Goal: Task Accomplishment & Management: Manage account settings

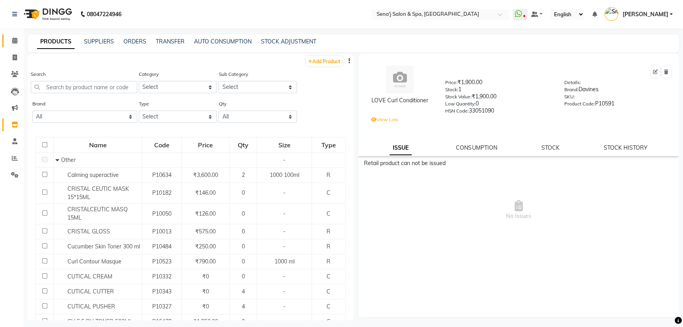
click at [15, 36] on link "Calendar" at bounding box center [11, 40] width 19 height 13
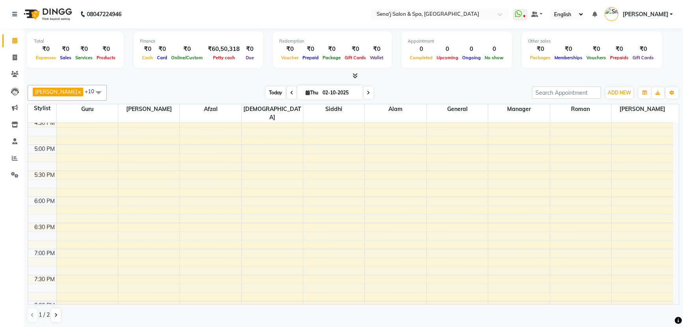
click at [269, 91] on span "Today" at bounding box center [276, 92] width 20 height 12
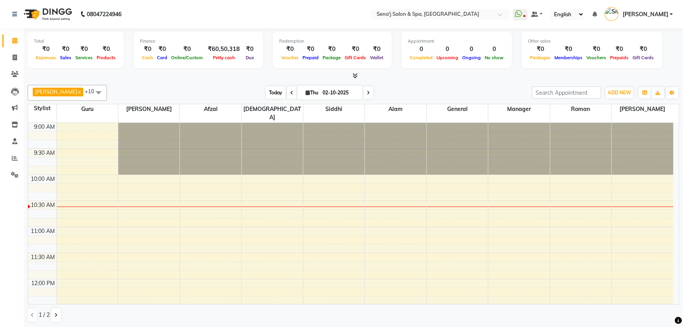
click at [266, 92] on span "Today" at bounding box center [276, 92] width 20 height 12
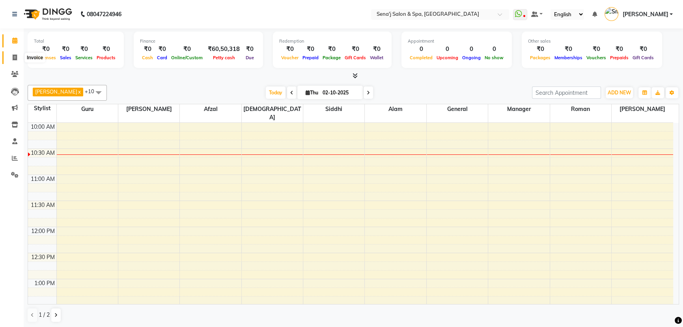
click at [16, 54] on icon at bounding box center [15, 57] width 4 height 6
select select "447"
select select "service"
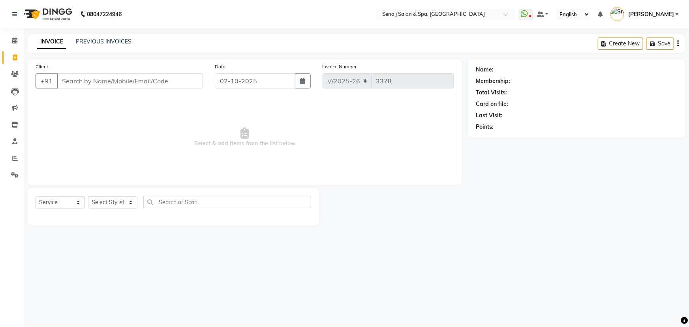
click at [92, 34] on div "INVOICE PREVIOUS INVOICES Create New Save" at bounding box center [356, 43] width 657 height 19
click at [92, 36] on div "INVOICE PREVIOUS INVOICES Create New Save" at bounding box center [356, 43] width 657 height 19
click at [92, 39] on link "PREVIOUS INVOICES" at bounding box center [104, 41] width 56 height 7
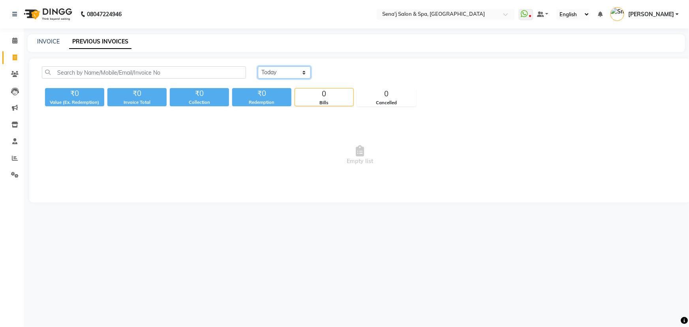
click at [274, 69] on select "Today Yesterday Custom Range" at bounding box center [284, 72] width 53 height 12
select select "yesterday"
click at [258, 66] on select "Today Yesterday Custom Range" at bounding box center [284, 72] width 53 height 12
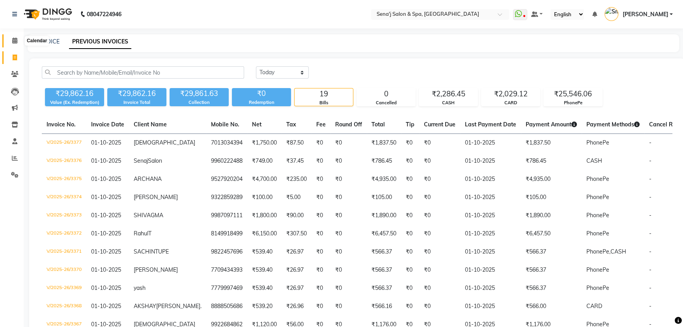
click at [15, 42] on icon at bounding box center [14, 40] width 5 height 6
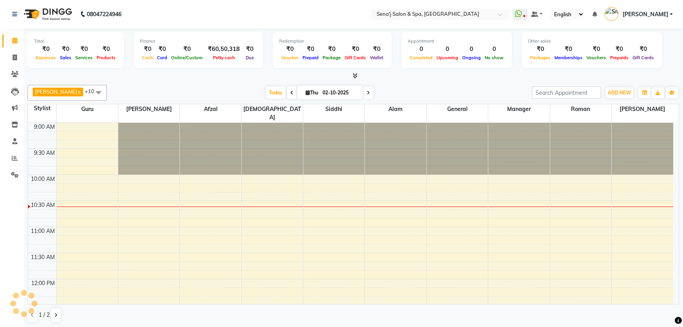
scroll to position [52, 0]
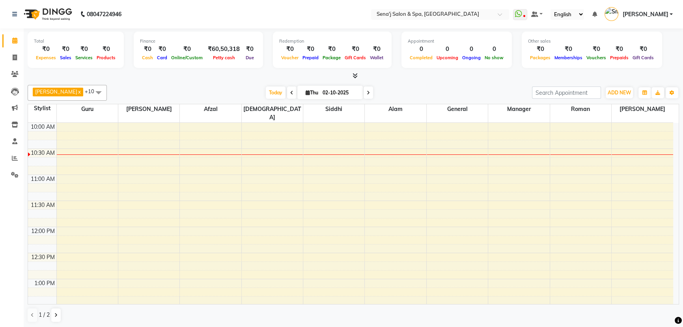
click at [290, 92] on icon at bounding box center [291, 92] width 3 height 5
type input "01-10-2025"
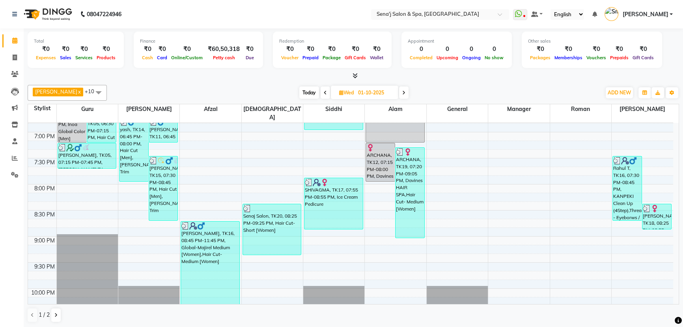
scroll to position [518, 0]
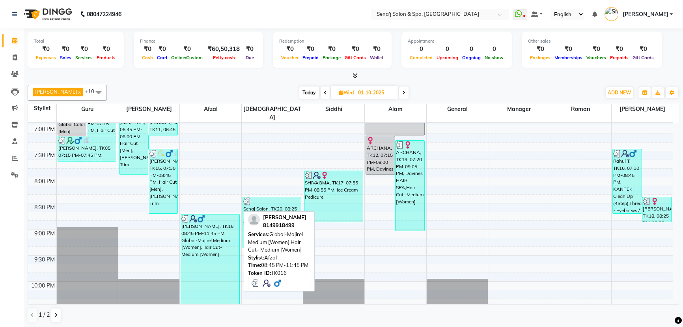
click at [217, 228] on div "Rahul T, TK16, 08:45 PM-11:45 PM, Global-Majirel Medium [Women],Hair Cut- Mediu…" at bounding box center [210, 291] width 58 height 154
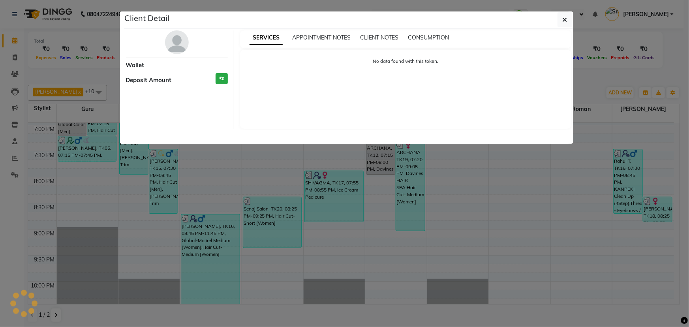
select select "3"
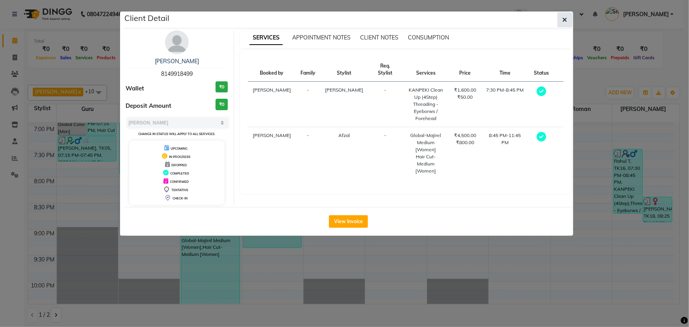
click at [567, 16] on button "button" at bounding box center [564, 19] width 15 height 15
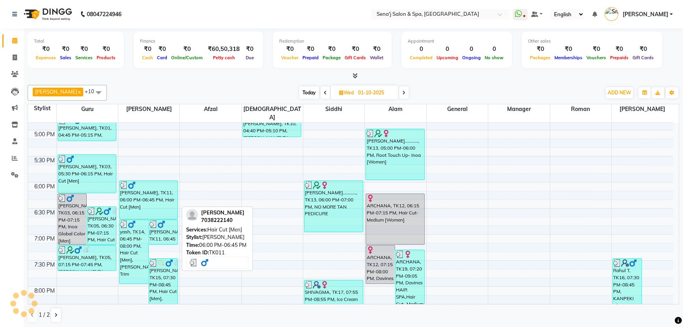
scroll to position [445, 0]
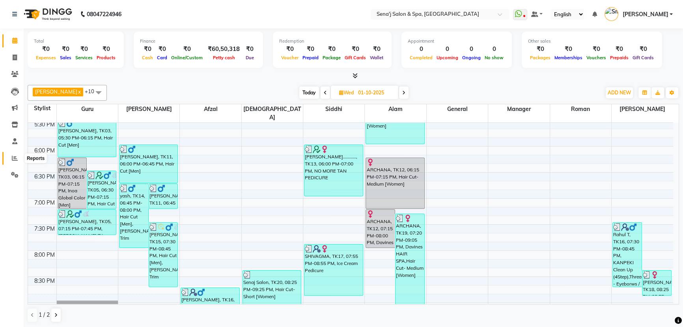
click at [12, 157] on icon at bounding box center [15, 158] width 6 height 6
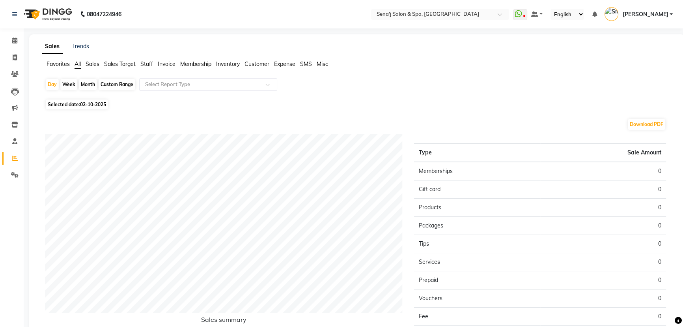
click at [92, 82] on div "Month" at bounding box center [88, 84] width 18 height 11
select select "10"
select select "2025"
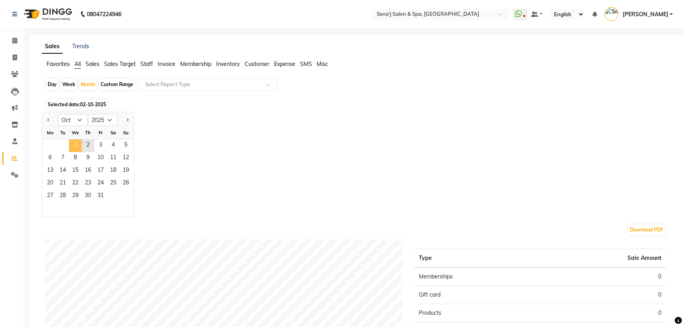
click at [77, 141] on span "1" at bounding box center [75, 145] width 13 height 13
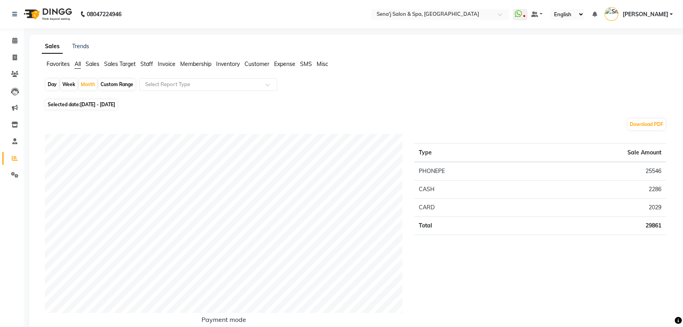
click at [147, 61] on span "Staff" at bounding box center [146, 63] width 13 height 7
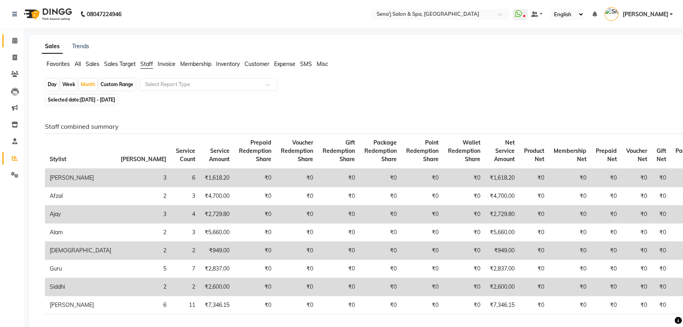
click at [12, 39] on icon at bounding box center [14, 40] width 5 height 6
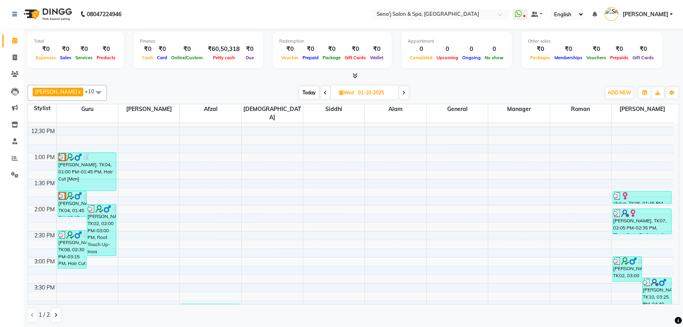
scroll to position [179, 0]
click at [299, 89] on span "Today" at bounding box center [309, 92] width 20 height 12
type input "02-10-2025"
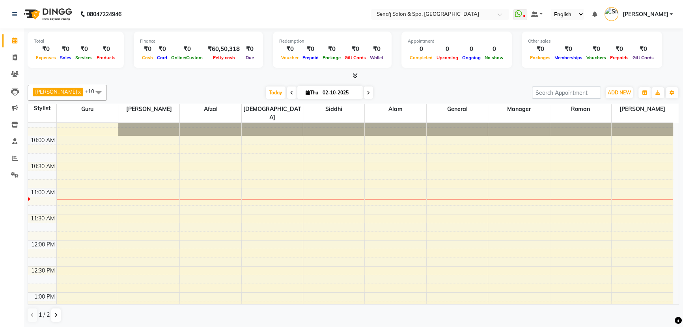
scroll to position [32, 0]
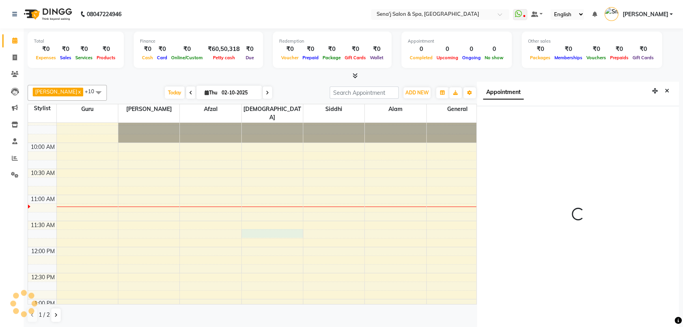
scroll to position [4, 0]
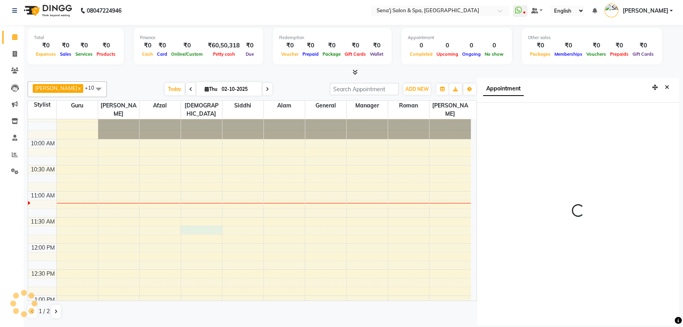
select select "83144"
select select "tentative"
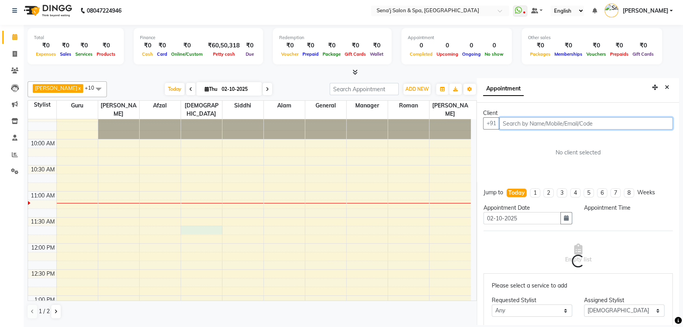
select select "705"
click at [522, 125] on input "text" at bounding box center [587, 123] width 174 height 12
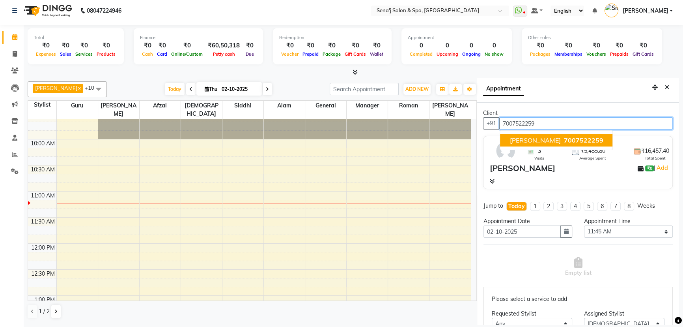
click at [556, 135] on button "kamal 7007522259" at bounding box center [556, 140] width 112 height 13
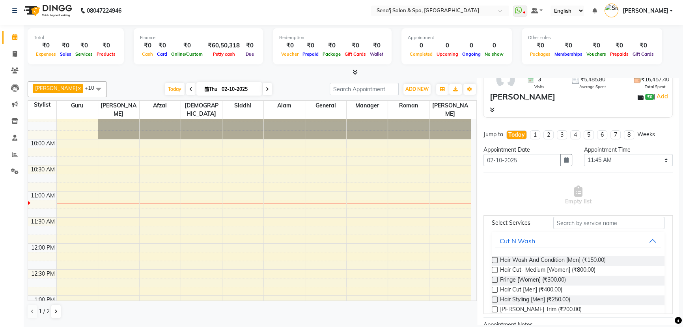
scroll to position [0, 0]
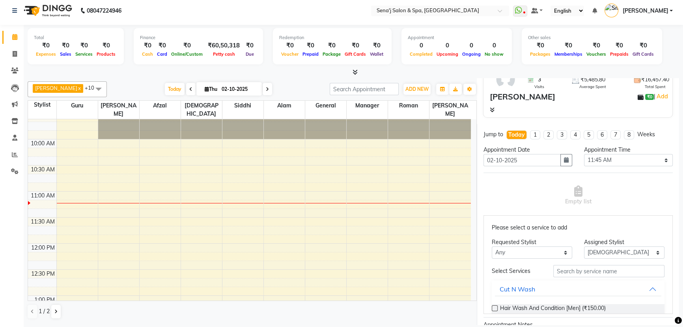
type input "7007522259"
click at [586, 271] on input "text" at bounding box center [609, 271] width 111 height 12
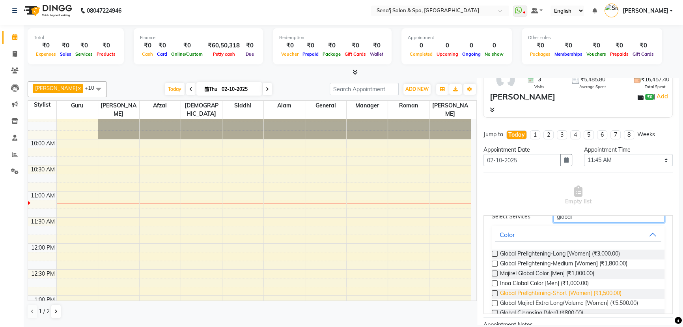
scroll to position [71, 0]
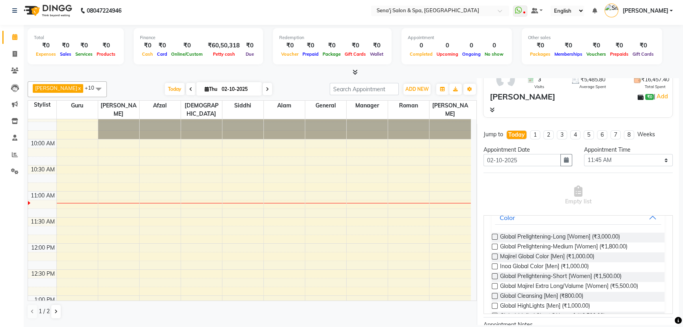
type input "global"
click at [494, 283] on label at bounding box center [495, 286] width 6 height 6
click at [494, 284] on input "checkbox" at bounding box center [494, 286] width 5 height 5
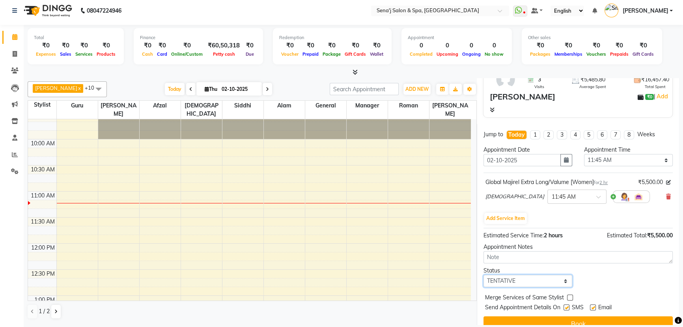
click at [519, 279] on select "Select TENTATIVE CONFIRM CHECK-IN UPCOMING" at bounding box center [528, 281] width 89 height 12
select select "confirm booking"
click at [484, 275] on select "Select TENTATIVE CONFIRM CHECK-IN UPCOMING" at bounding box center [528, 281] width 89 height 12
drag, startPoint x: 565, startPoint y: 321, endPoint x: 562, endPoint y: 316, distance: 6.4
click at [564, 320] on button "Book" at bounding box center [578, 323] width 189 height 14
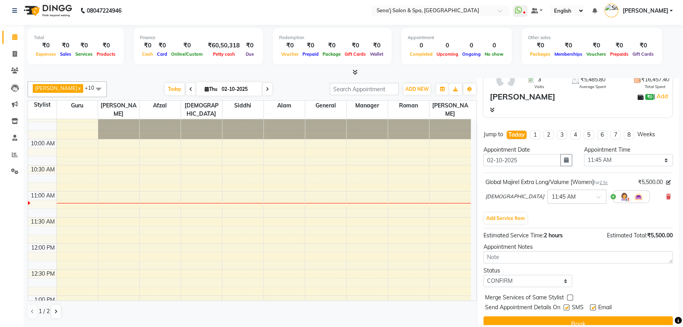
select select "83144"
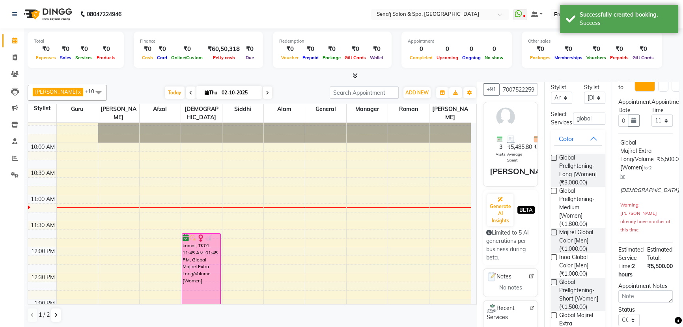
scroll to position [0, 0]
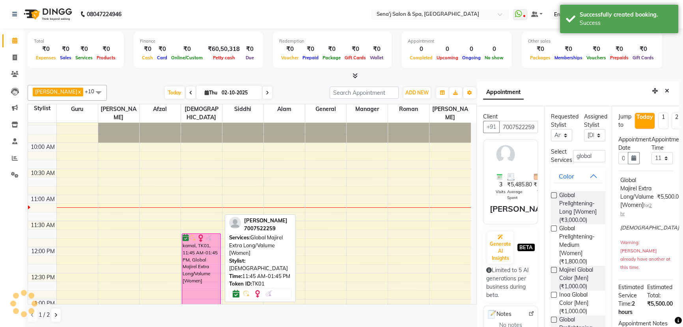
click at [204, 244] on div "kamal, TK01, 11:45 AM-01:45 PM, Global Majirel Extra Long/Valume [Women]" at bounding box center [201, 285] width 39 height 103
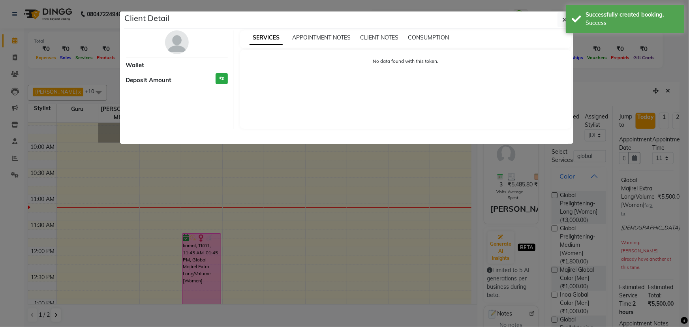
select select "6"
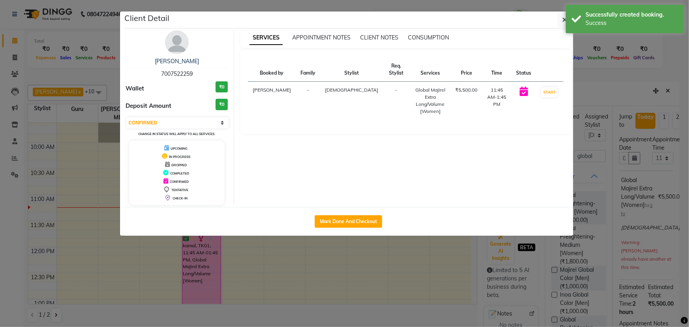
click at [169, 73] on span "7007522259" at bounding box center [177, 73] width 32 height 7
click at [170, 73] on span "7007522259" at bounding box center [177, 73] width 32 height 7
copy span "7007522259"
click at [563, 15] on button "button" at bounding box center [564, 19] width 15 height 15
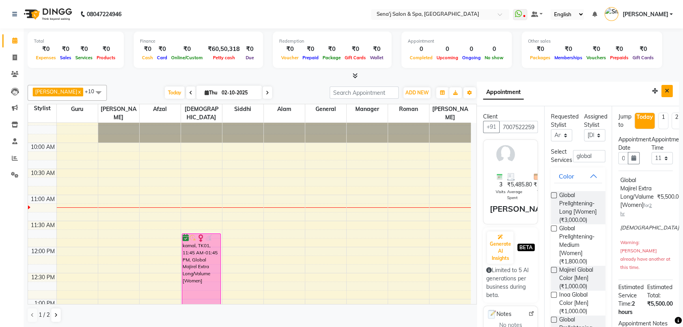
click at [662, 89] on button "Close" at bounding box center [667, 91] width 11 height 12
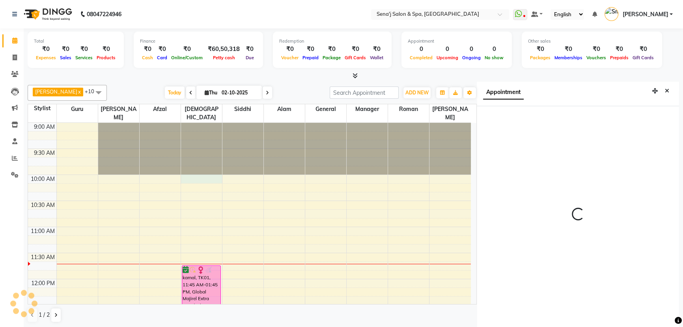
scroll to position [4, 0]
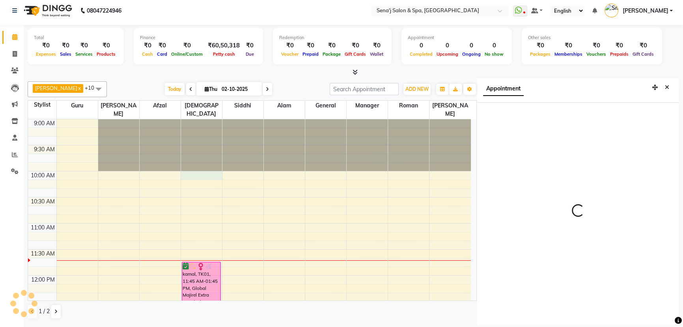
select select "83144"
select select "tentative"
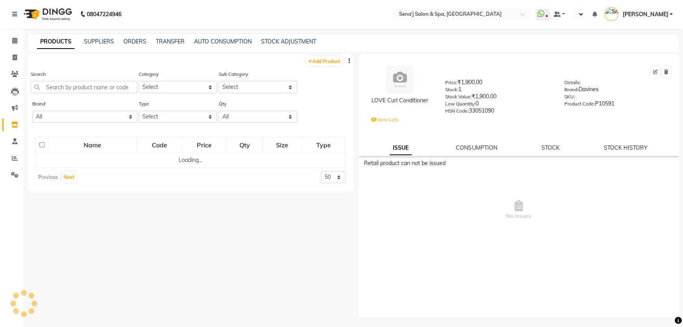
select select "en"
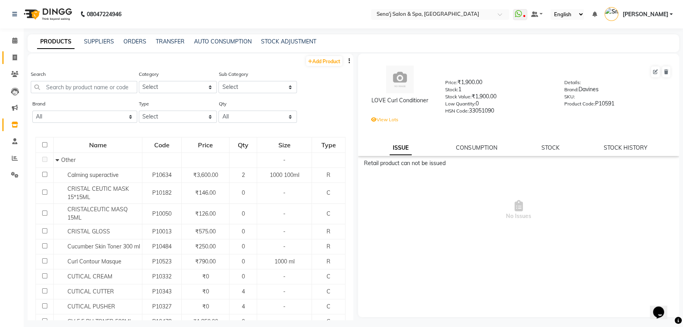
click at [13, 55] on icon at bounding box center [15, 57] width 4 height 6
select select "447"
select select "service"
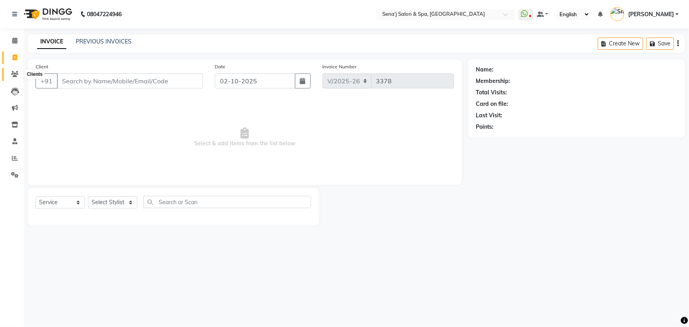
click at [16, 71] on icon at bounding box center [14, 74] width 7 height 6
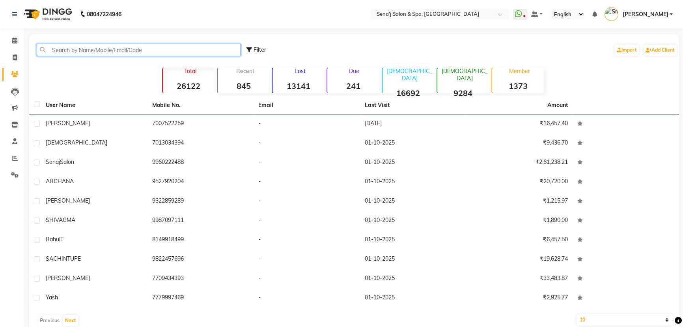
click at [72, 48] on input "text" at bounding box center [139, 50] width 204 height 12
paste input "7007522259"
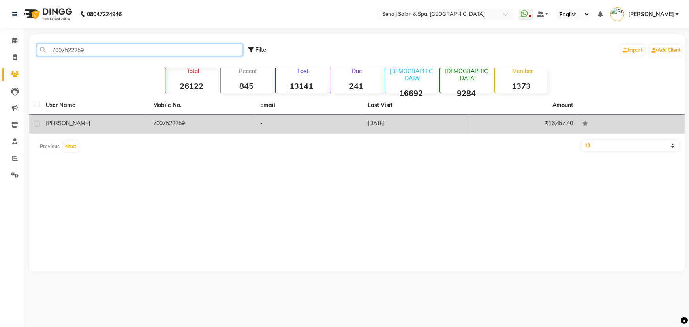
type input "7007522259"
click at [168, 121] on td "7007522259" at bounding box center [201, 123] width 107 height 19
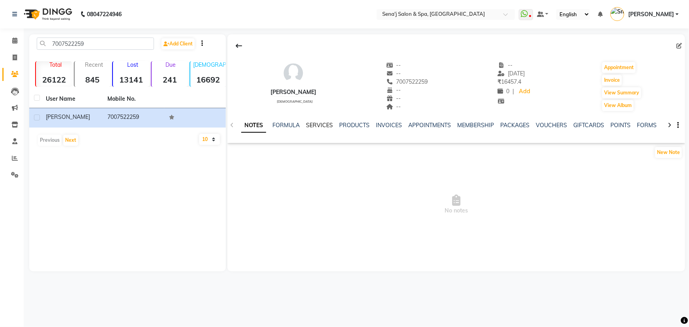
click at [306, 124] on link "SERVICES" at bounding box center [319, 125] width 27 height 7
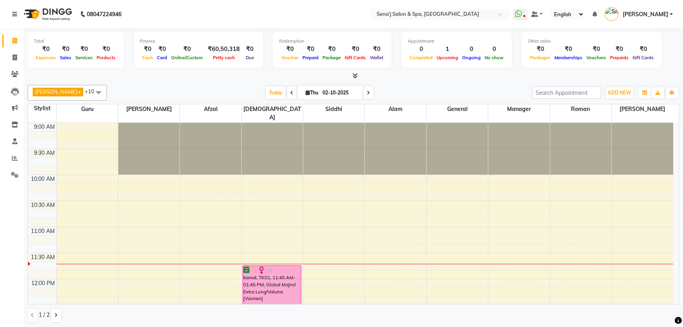
click at [367, 92] on icon at bounding box center [368, 92] width 3 height 5
type input "03-10-2025"
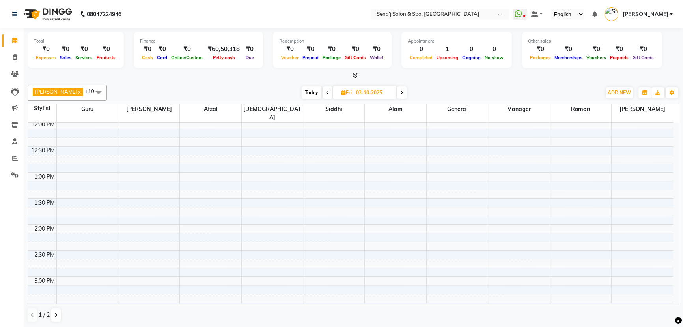
scroll to position [176, 0]
select select "6923"
select select "tentative"
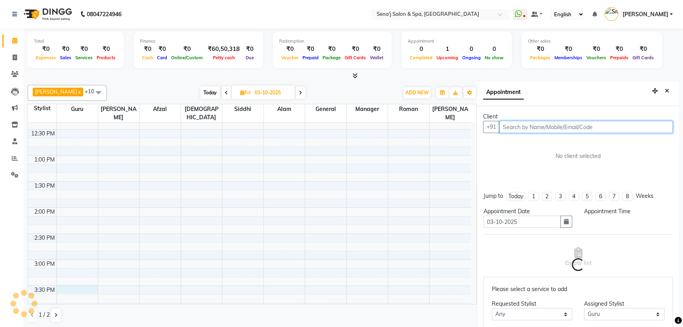
scroll to position [4, 0]
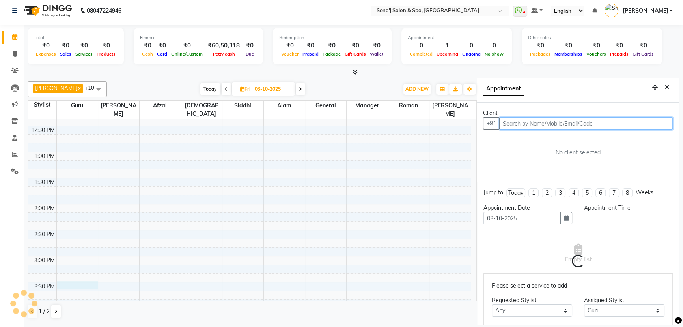
select select "930"
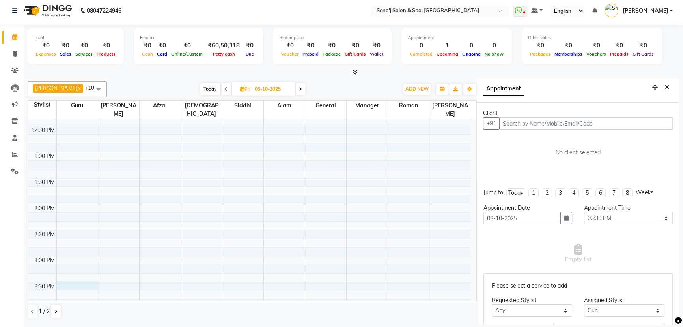
click at [600, 114] on div "Client" at bounding box center [578, 113] width 190 height 8
click at [567, 127] on input "text" at bounding box center [587, 123] width 174 height 12
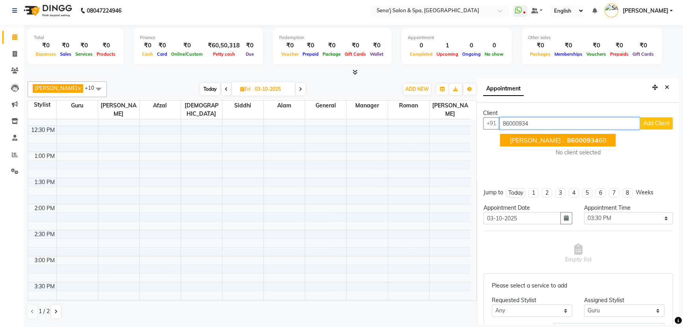
click at [529, 135] on button "[PERSON_NAME] . 86000934 60" at bounding box center [558, 140] width 116 height 13
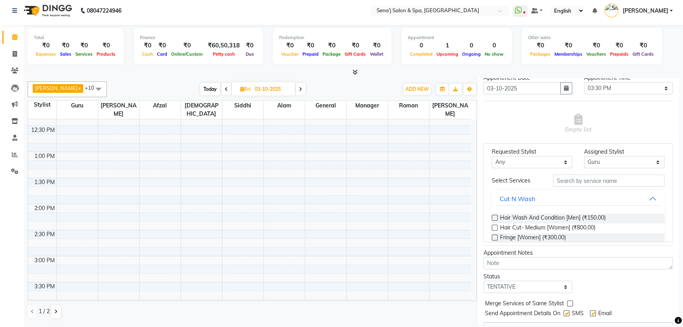
scroll to position [36, 0]
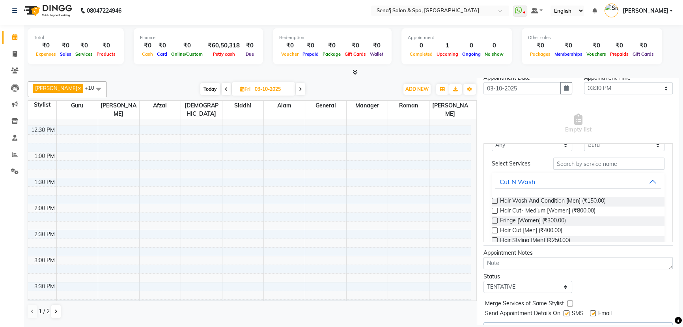
type input "8600093460"
click at [495, 227] on label at bounding box center [495, 230] width 6 height 6
click at [495, 228] on input "checkbox" at bounding box center [494, 230] width 5 height 5
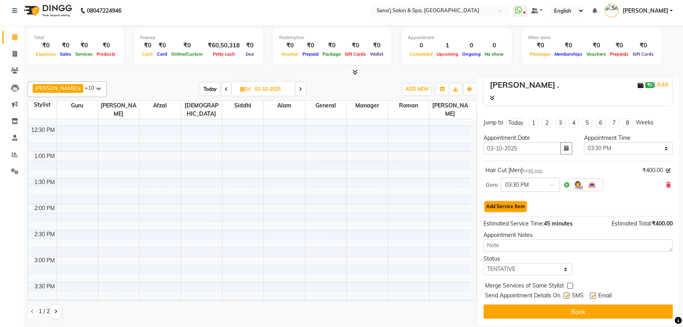
scroll to position [83, 0]
click at [504, 206] on button "Add Service Item" at bounding box center [506, 206] width 43 height 11
select select "6923"
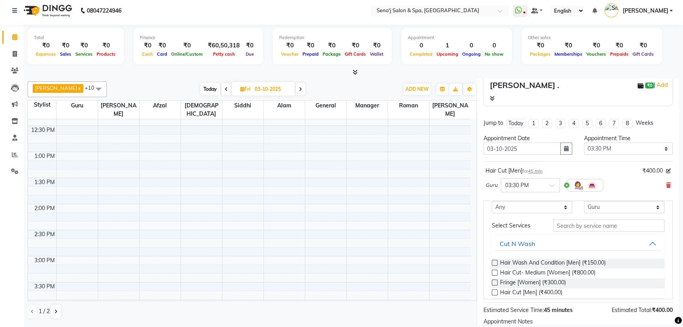
scroll to position [107, 0]
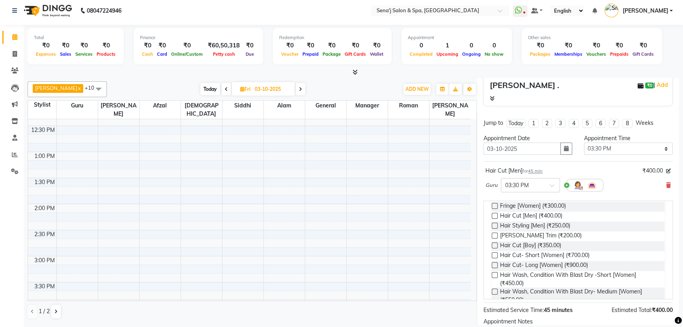
click at [496, 233] on label at bounding box center [495, 235] width 6 height 6
click at [496, 234] on input "checkbox" at bounding box center [494, 236] width 5 height 5
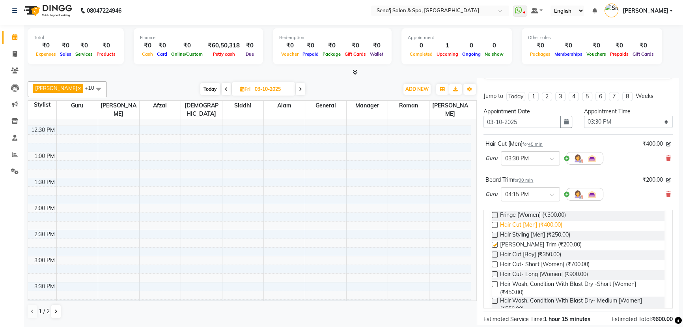
checkbox input "false"
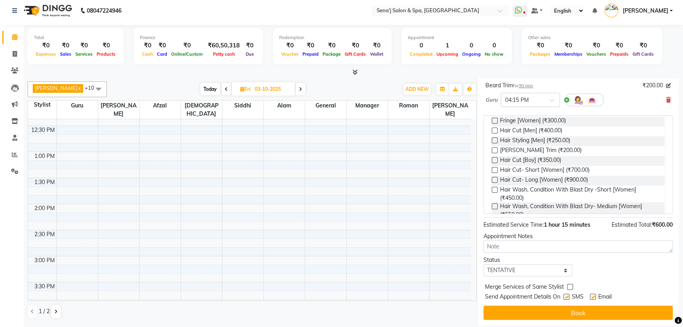
scroll to position [205, 0]
click at [505, 268] on select "Select TENTATIVE CONFIRM UPCOMING" at bounding box center [528, 269] width 89 height 12
select select "confirm booking"
click at [484, 263] on select "Select TENTATIVE CONFIRM UPCOMING" at bounding box center [528, 269] width 89 height 12
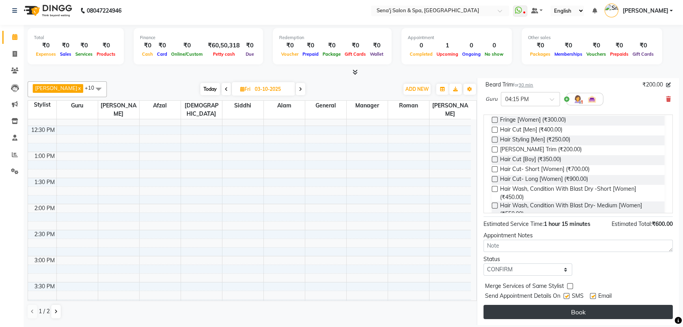
click at [537, 311] on button "Book" at bounding box center [578, 312] width 189 height 14
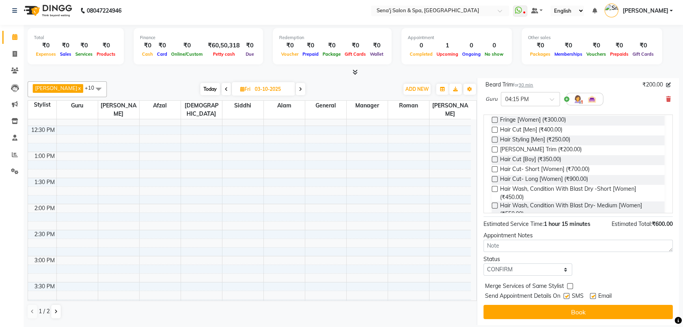
select select "6923"
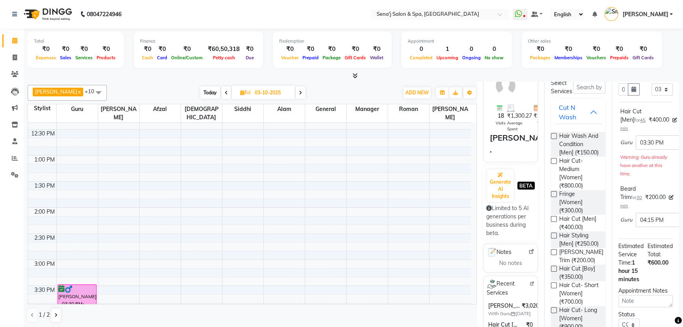
scroll to position [61, 0]
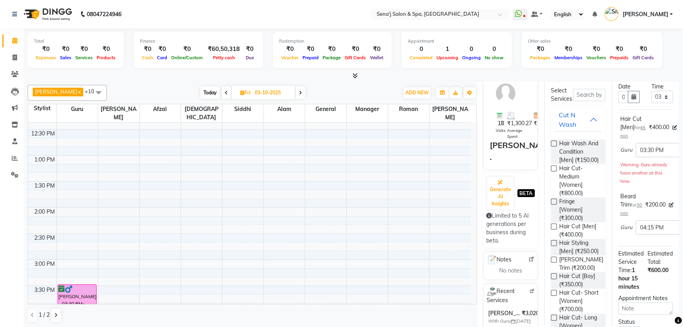
click at [200, 92] on span "Today" at bounding box center [210, 92] width 20 height 12
type input "02-10-2025"
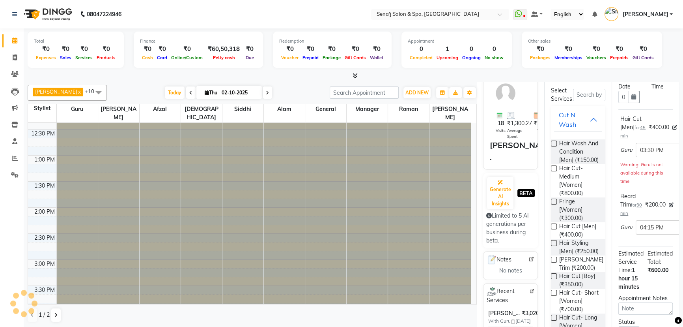
scroll to position [104, 0]
select select "930"
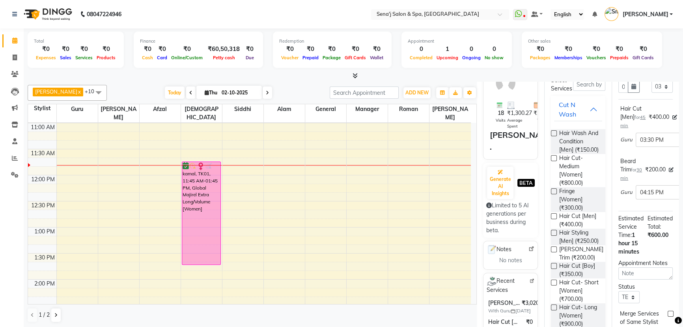
scroll to position [0, 0]
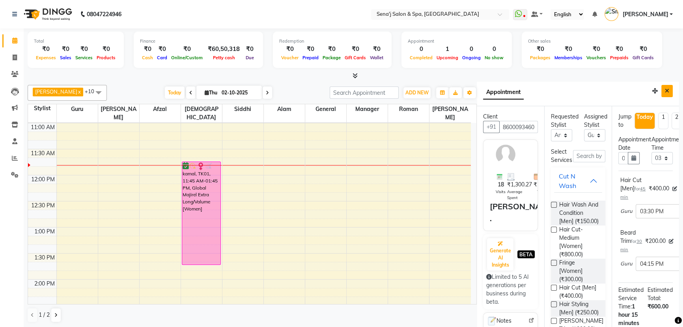
click at [665, 88] on icon "Close" at bounding box center [667, 91] width 4 height 6
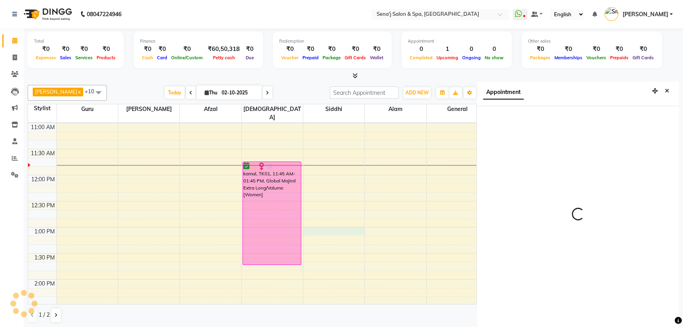
scroll to position [4, 0]
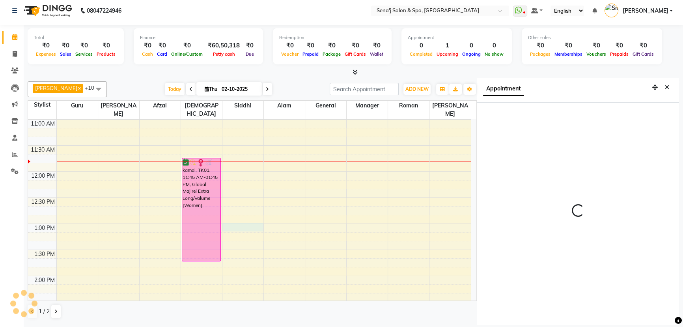
select select "11468"
select select "tentative"
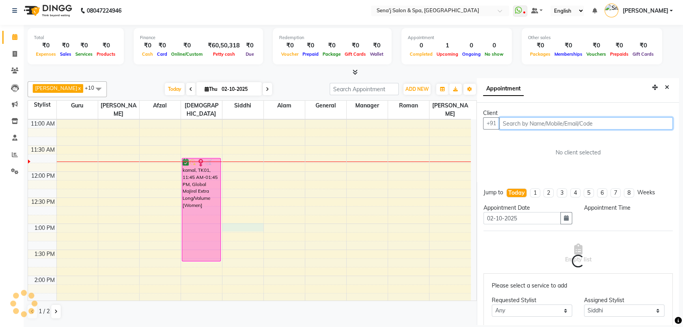
select select "780"
click at [518, 125] on input "text" at bounding box center [587, 123] width 174 height 12
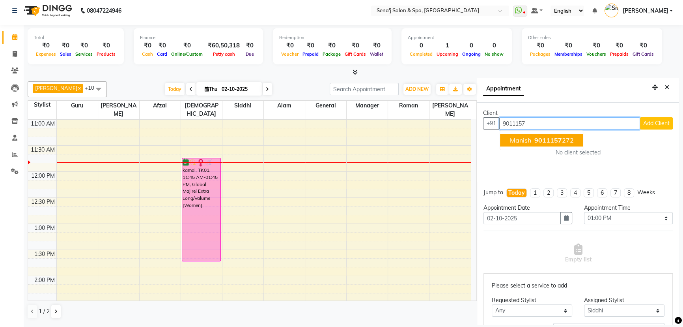
click at [529, 139] on span "manish" at bounding box center [520, 140] width 21 height 8
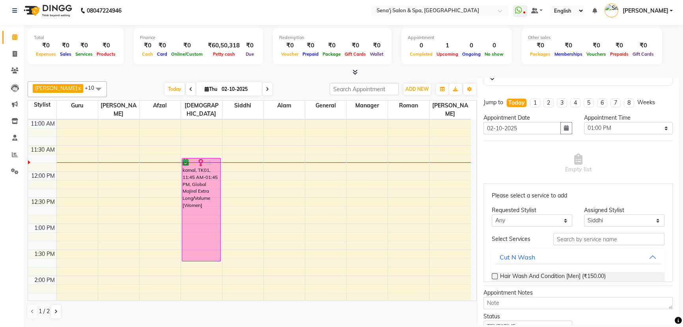
scroll to position [107, 0]
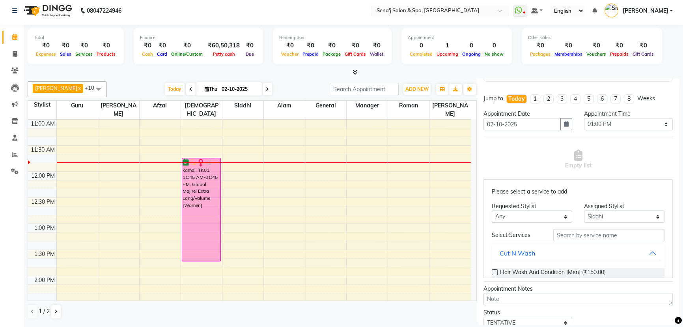
type input "9011157272"
click at [604, 216] on select "Select [PERSON_NAME] [PERSON_NAME] [PERSON_NAME] General Guru Manager [PERSON_N…" at bounding box center [624, 216] width 80 height 12
click at [647, 216] on select "Select [PERSON_NAME] [PERSON_NAME] [PERSON_NAME] General Guru Manager [PERSON_N…" at bounding box center [624, 216] width 80 height 12
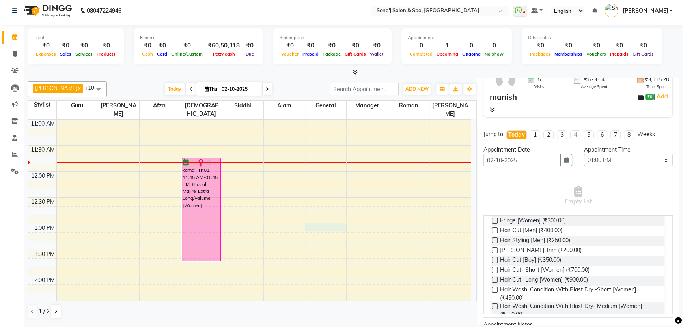
click at [495, 227] on label at bounding box center [495, 230] width 6 height 6
click at [495, 228] on input "checkbox" at bounding box center [494, 230] width 5 height 5
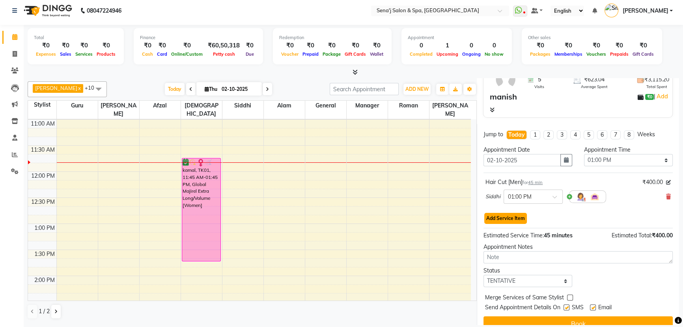
click at [517, 219] on button "Add Service Item" at bounding box center [506, 218] width 43 height 11
select select "11468"
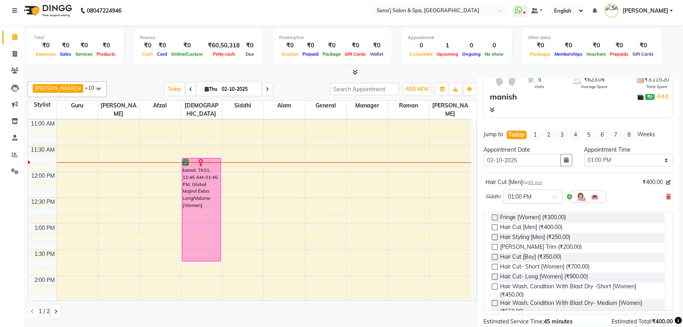
click at [494, 244] on label at bounding box center [495, 247] width 6 height 6
click at [494, 245] on input "checkbox" at bounding box center [494, 247] width 5 height 5
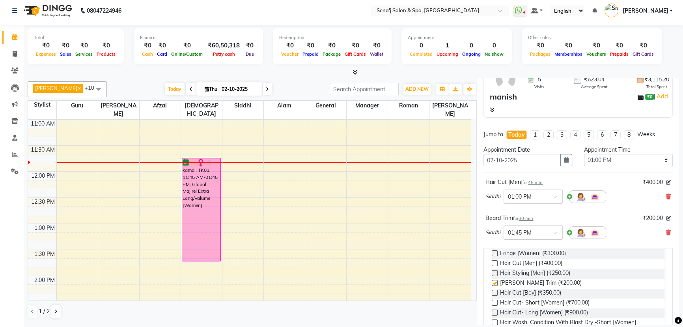
checkbox input "false"
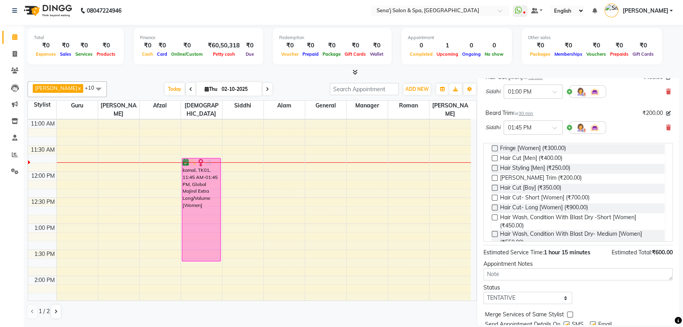
scroll to position [205, 0]
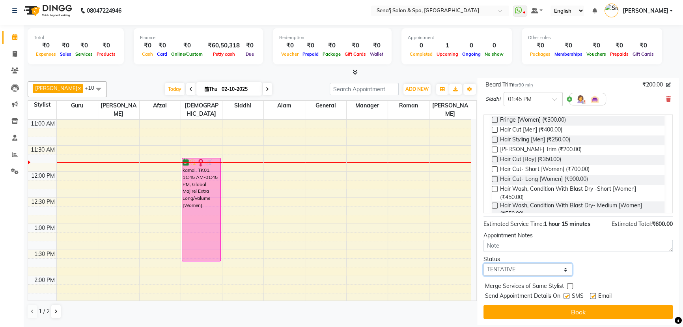
click at [509, 268] on select "Select TENTATIVE CONFIRM CHECK-IN UPCOMING" at bounding box center [528, 269] width 89 height 12
select select "confirm booking"
click at [484, 263] on select "Select TENTATIVE CONFIRM CHECK-IN UPCOMING" at bounding box center [528, 269] width 89 height 12
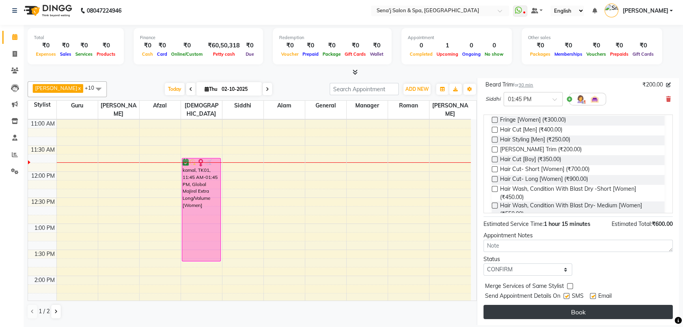
click at [564, 308] on button "Book" at bounding box center [578, 312] width 189 height 14
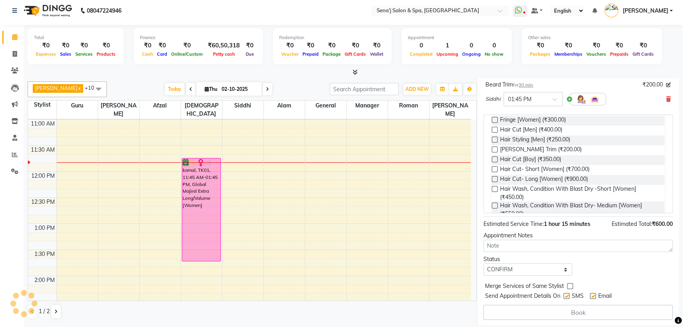
select select "11468"
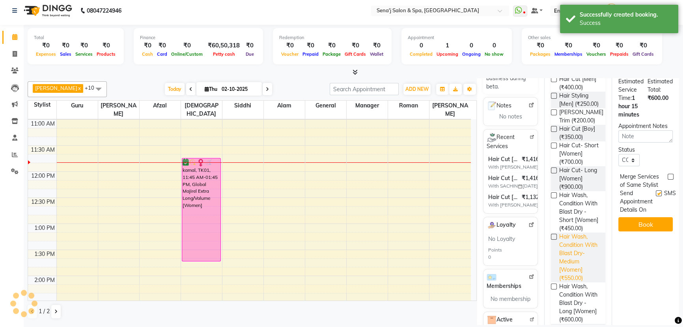
scroll to position [0, 0]
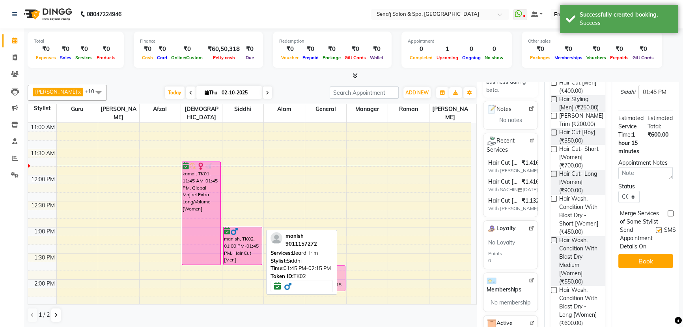
drag, startPoint x: 228, startPoint y: 257, endPoint x: 303, endPoint y: 251, distance: 75.6
click at [303, 251] on div "[PERSON_NAME] x [PERSON_NAME] x General x Guru x Manager x Roman x [PERSON_NAME…" at bounding box center [252, 204] width 449 height 244
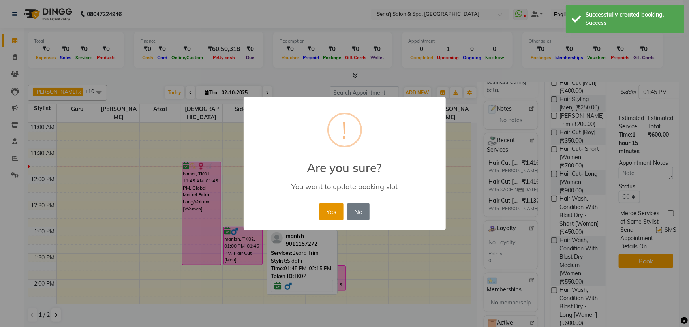
click at [326, 211] on button "Yes" at bounding box center [331, 211] width 24 height 17
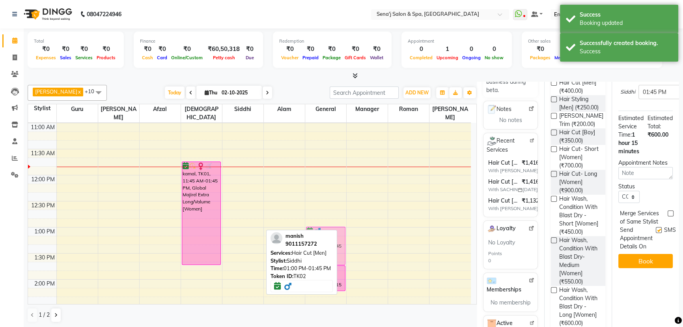
drag, startPoint x: 245, startPoint y: 233, endPoint x: 312, endPoint y: 232, distance: 67.1
click at [312, 232] on div "[PERSON_NAME] x [PERSON_NAME] x General x Guru x Manager x Roman x [PERSON_NAME…" at bounding box center [252, 204] width 449 height 244
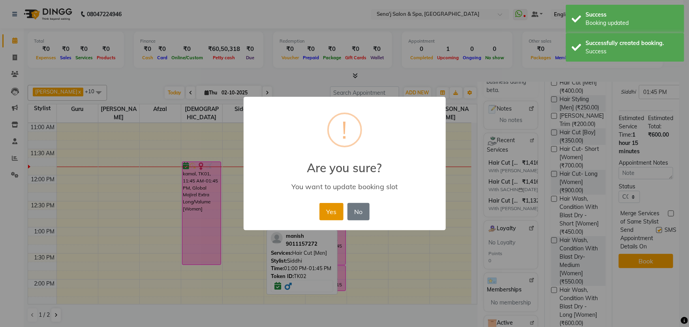
click at [333, 211] on button "Yes" at bounding box center [331, 211] width 24 height 17
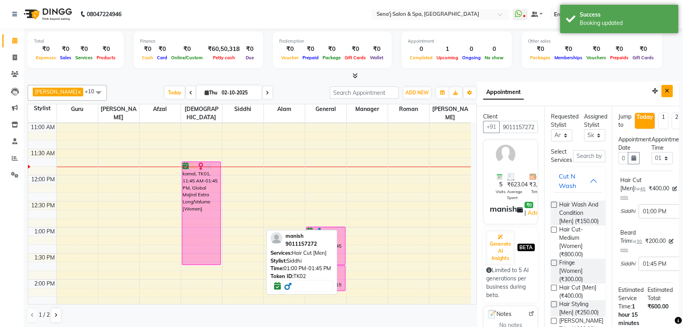
click at [665, 90] on icon "Close" at bounding box center [667, 91] width 4 height 6
